Goal: Information Seeking & Learning: Learn about a topic

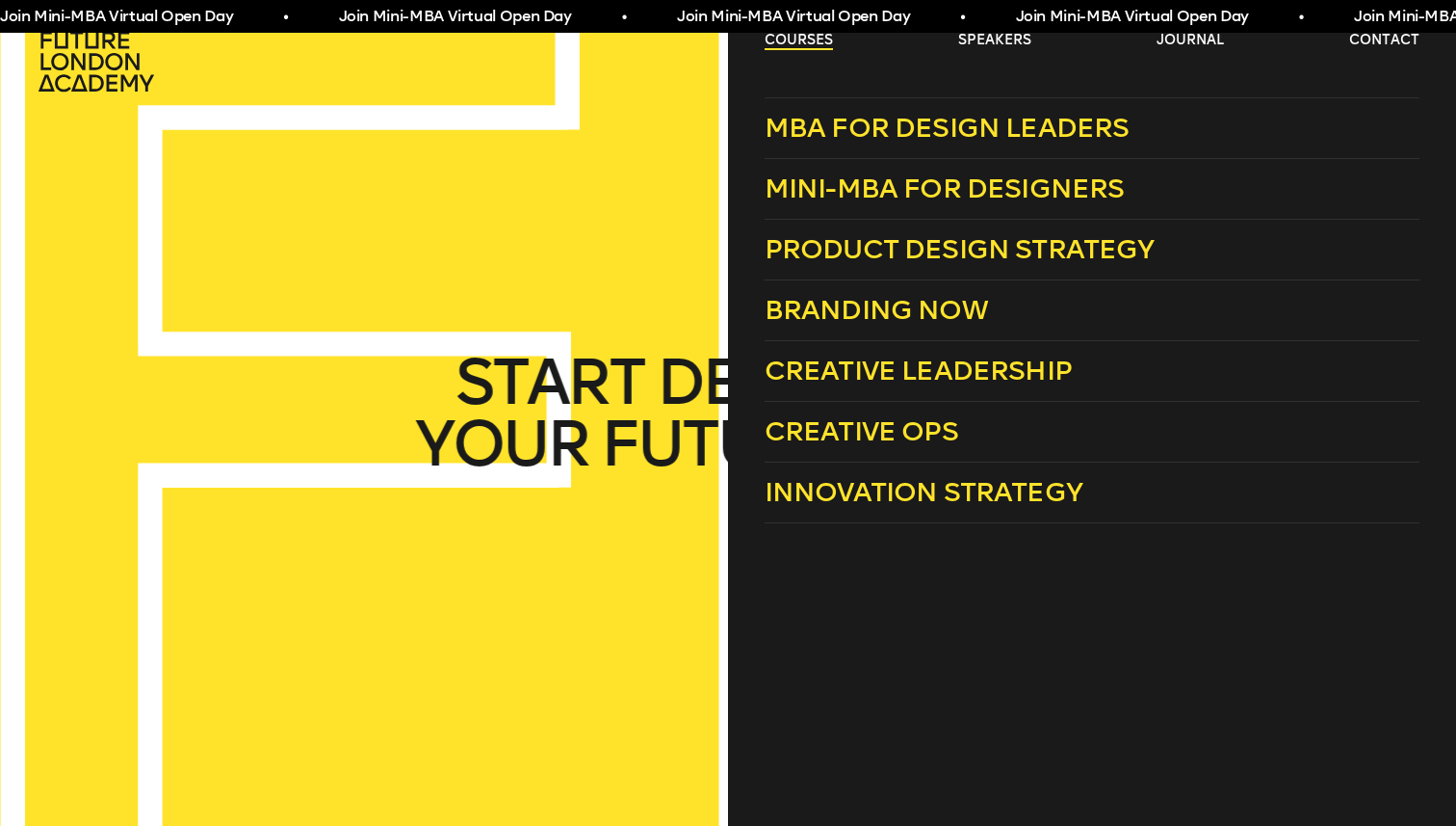
click at [794, 42] on link "courses" at bounding box center [798, 41] width 68 height 19
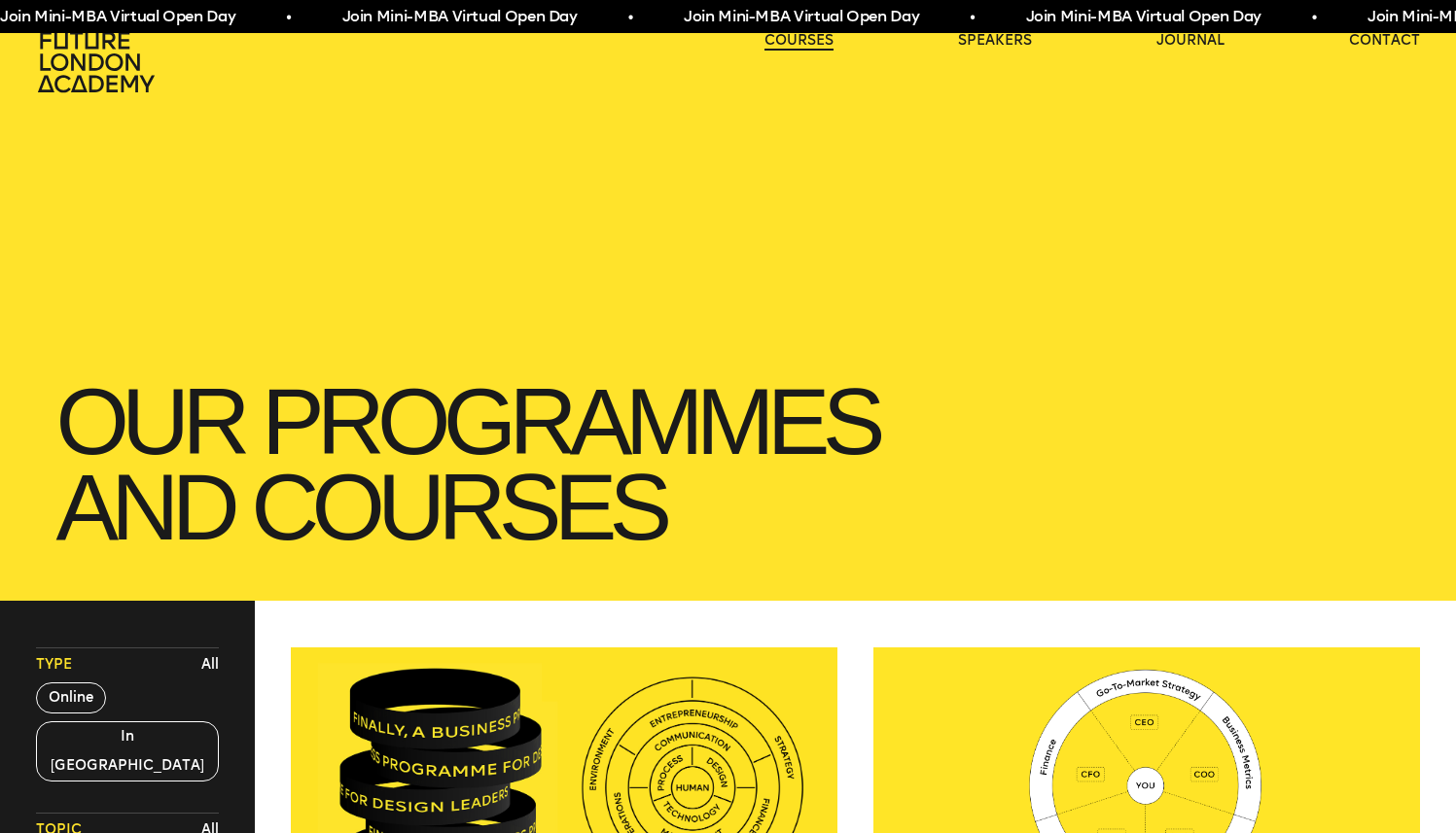
click at [800, 42] on link "courses" at bounding box center [798, 41] width 69 height 20
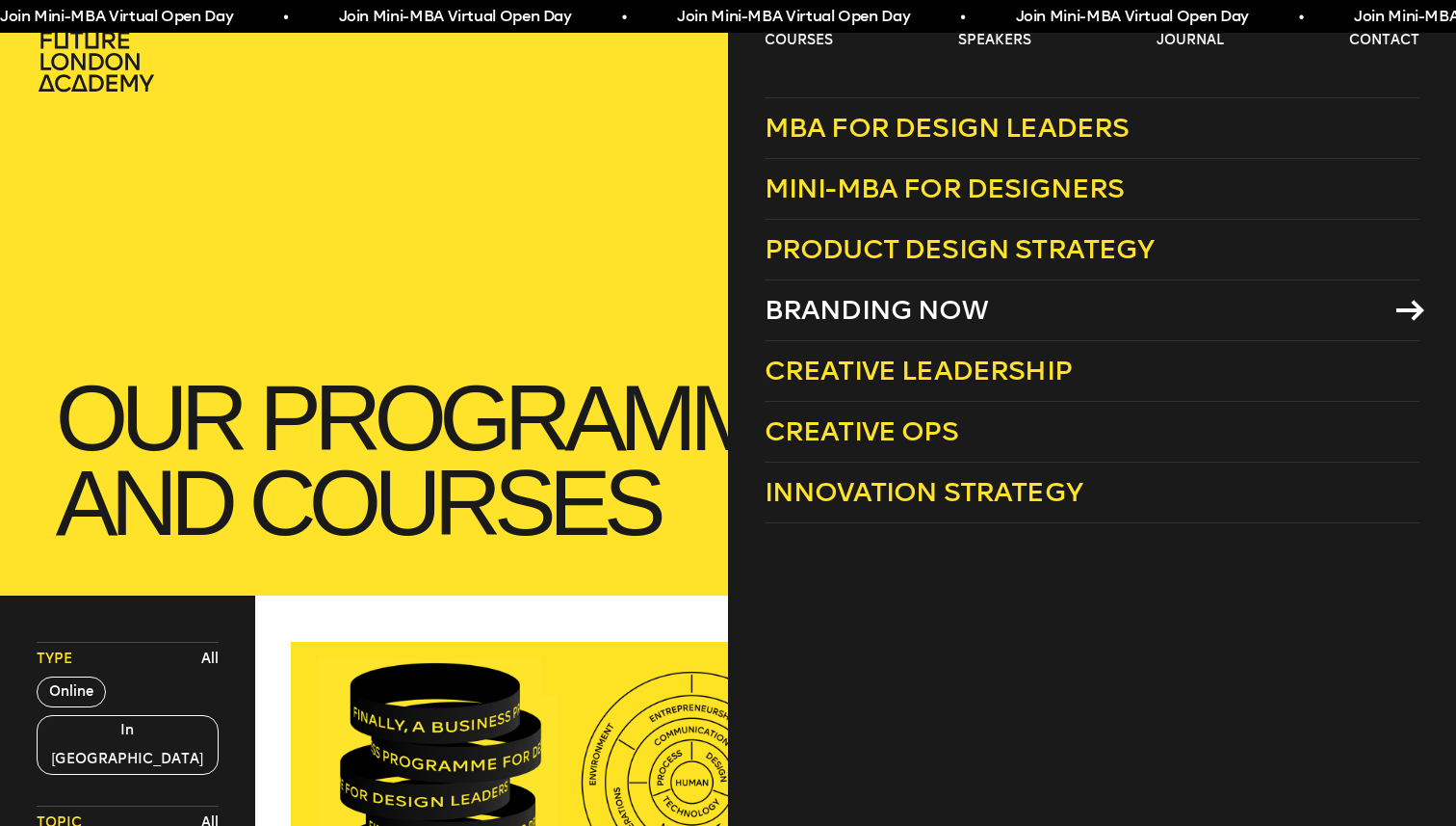
click at [920, 317] on span "Branding Now" at bounding box center [876, 309] width 223 height 32
